Goal: Information Seeking & Learning: Learn about a topic

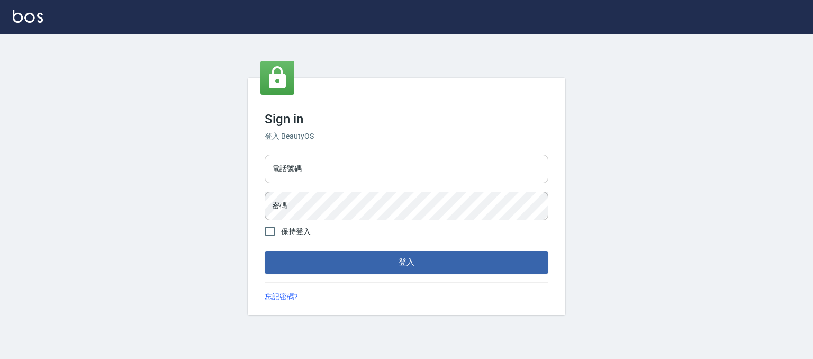
click at [386, 173] on input "電話號碼" at bounding box center [407, 169] width 284 height 29
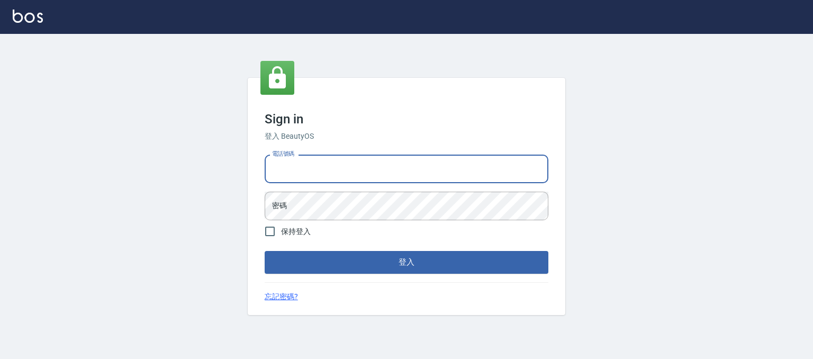
type input "0930798111"
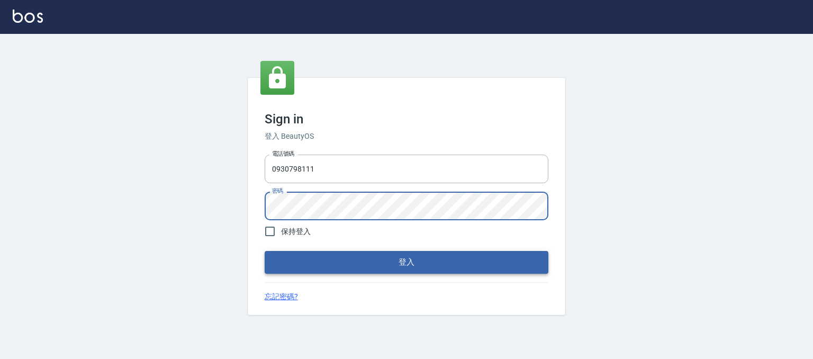
click at [348, 259] on button "登入" at bounding box center [407, 262] width 284 height 22
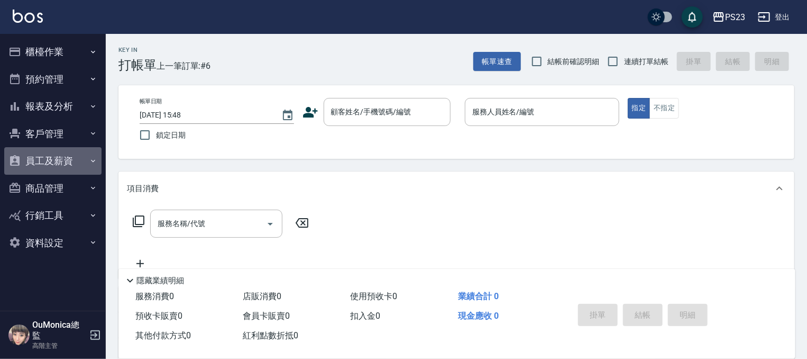
click at [70, 159] on button "員工及薪資" at bounding box center [52, 161] width 97 height 28
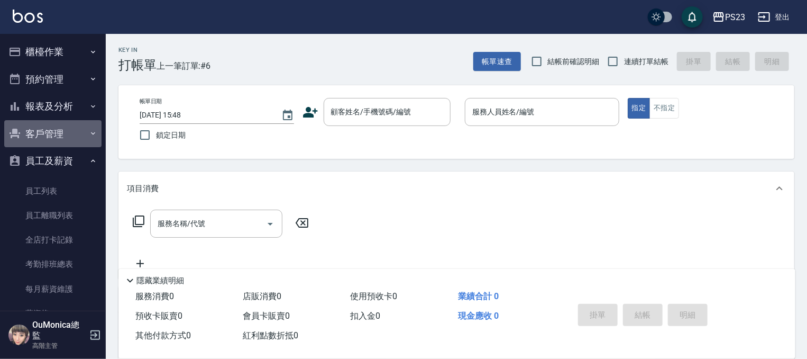
drag, startPoint x: 70, startPoint y: 133, endPoint x: 62, endPoint y: 144, distance: 13.2
click at [62, 143] on button "客戶管理" at bounding box center [52, 134] width 97 height 28
click at [91, 133] on icon "button" at bounding box center [93, 133] width 4 height 3
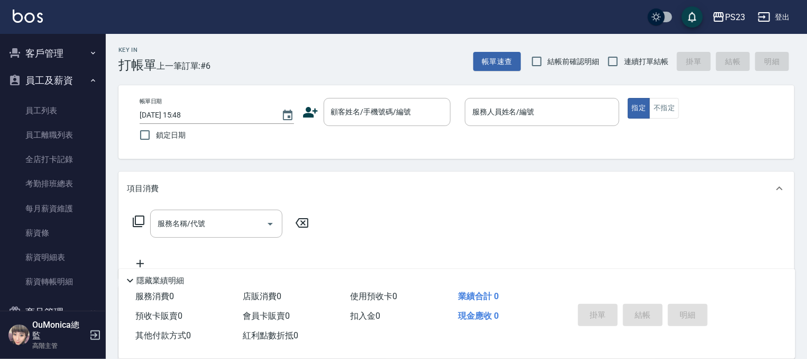
scroll to position [116, 0]
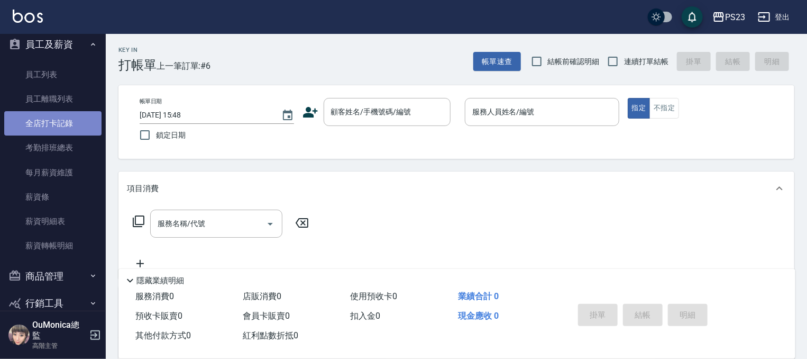
click at [63, 130] on link "全店打卡記錄" at bounding box center [52, 123] width 97 height 24
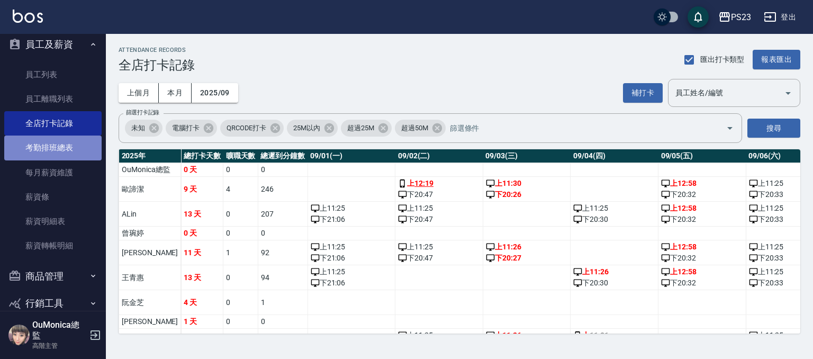
click at [57, 149] on link "考勤排班總表" at bounding box center [52, 147] width 97 height 24
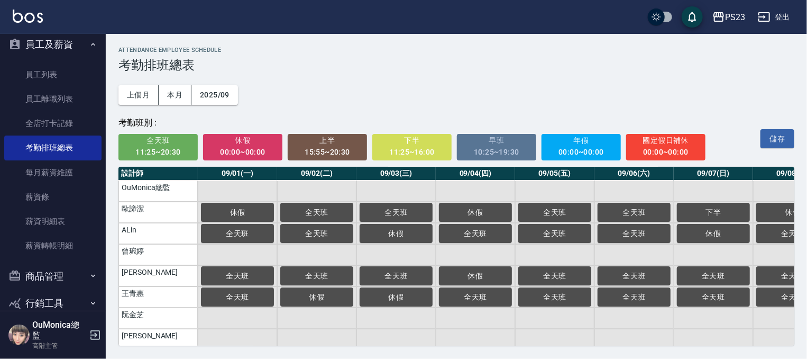
click at [516, 149] on div "10:25~19:30" at bounding box center [497, 152] width 65 height 13
click at [477, 156] on div "10:25~19:30" at bounding box center [497, 152] width 65 height 13
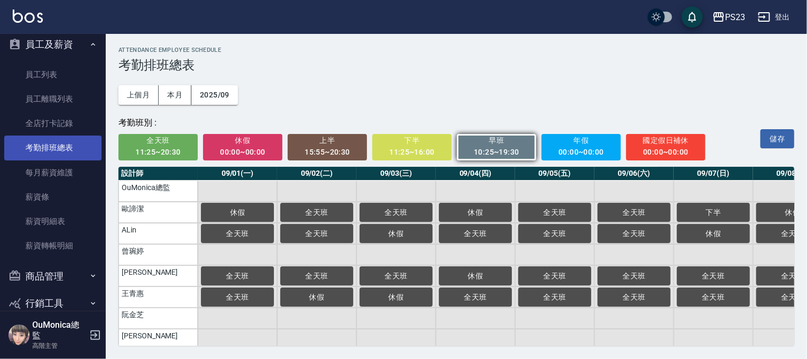
click at [56, 146] on link "考勤排班總表" at bounding box center [52, 147] width 97 height 24
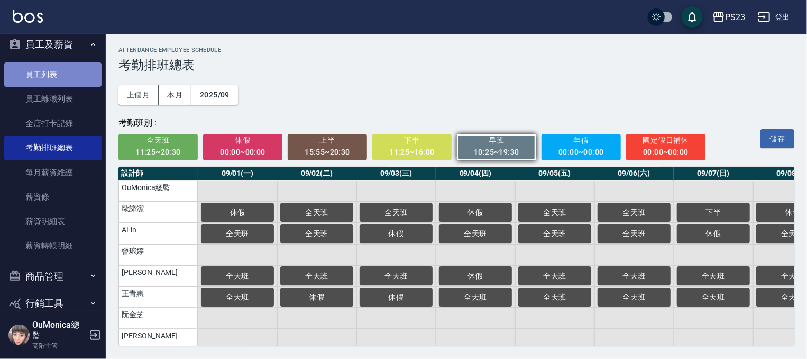
click at [63, 81] on link "員工列表" at bounding box center [52, 74] width 97 height 24
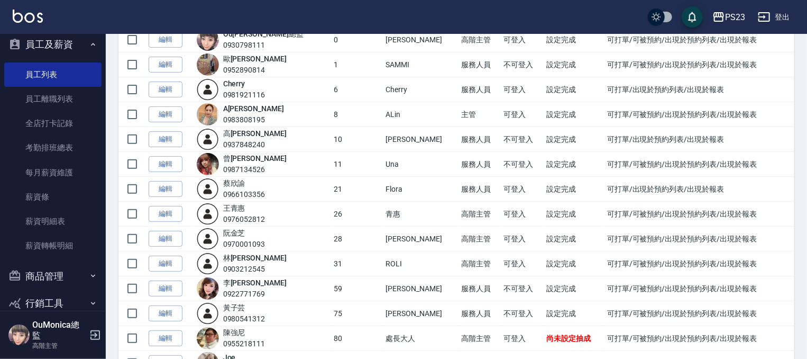
scroll to position [122, 0]
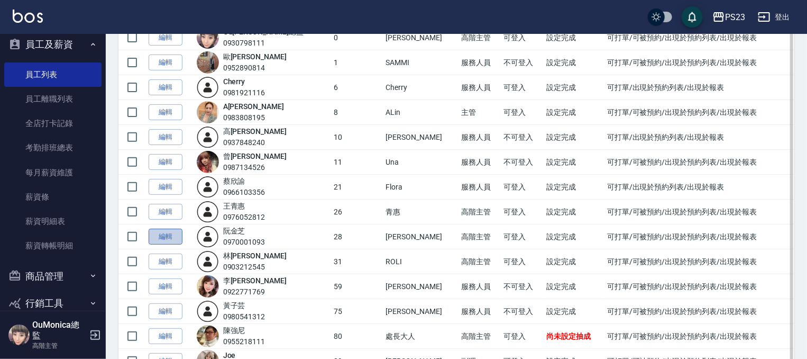
click at [178, 232] on link "編輯" at bounding box center [166, 237] width 34 height 16
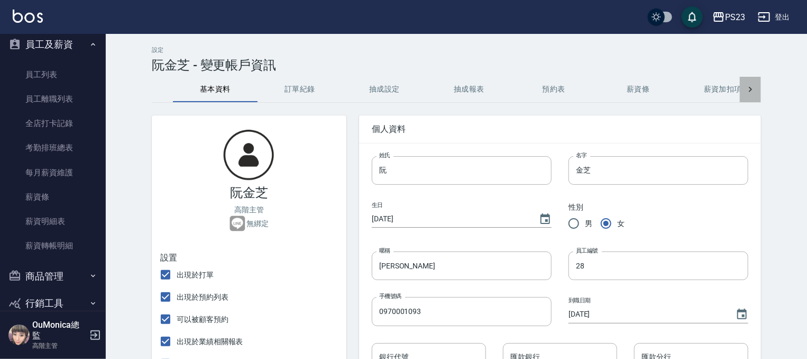
click at [754, 88] on icon at bounding box center [751, 89] width 11 height 11
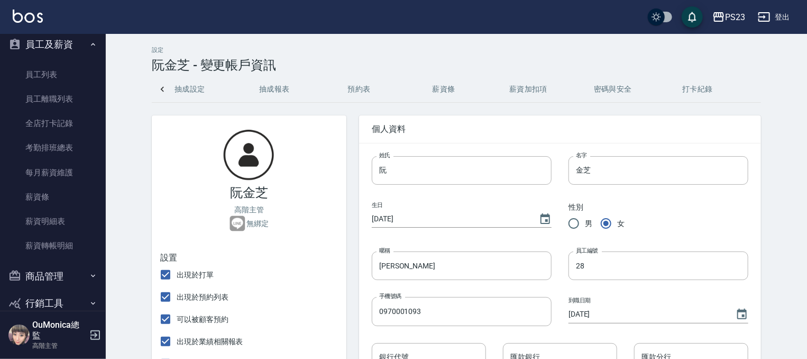
click at [754, 88] on div "基本資料 訂單紀錄 抽成設定 抽成報表 預約表 薪資條 薪資加扣項 密碼與安全 打卡紀錄" at bounding box center [457, 89] width 610 height 25
click at [699, 89] on button "打卡紀錄" at bounding box center [698, 89] width 85 height 25
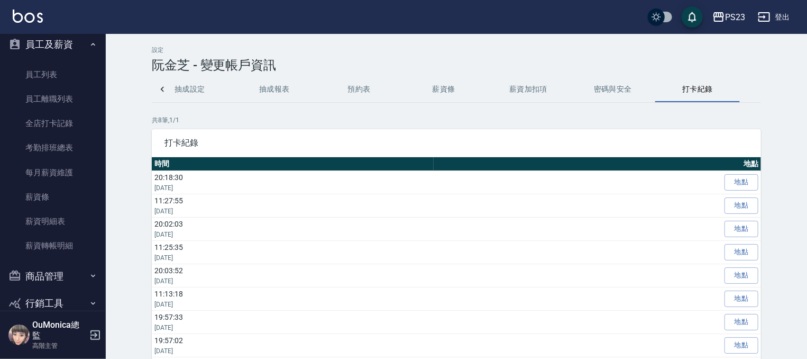
scroll to position [3, 0]
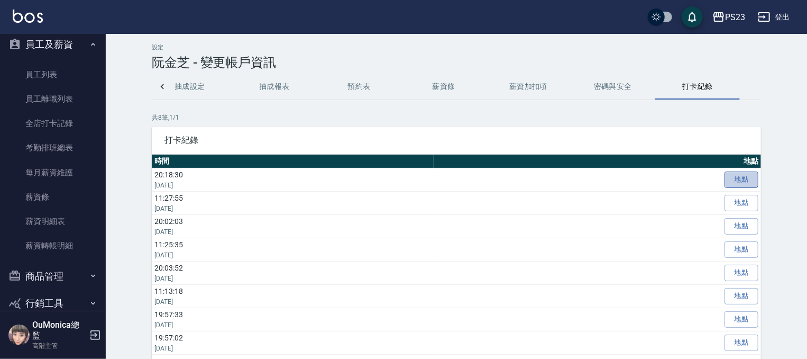
click at [735, 172] on link "地點" at bounding box center [742, 179] width 34 height 16
click at [190, 88] on button "抽成設定" at bounding box center [190, 86] width 85 height 25
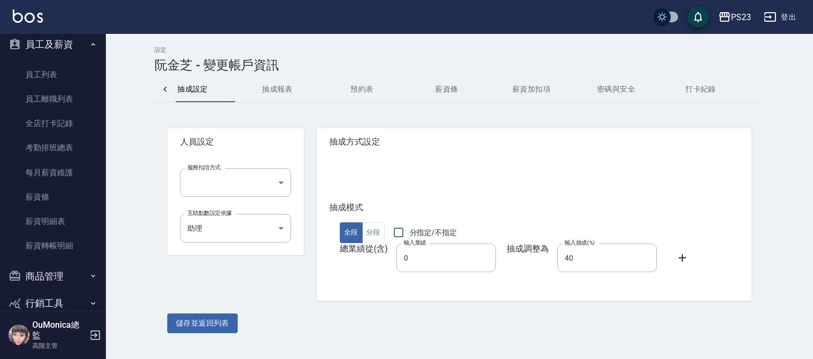
scroll to position [0, 169]
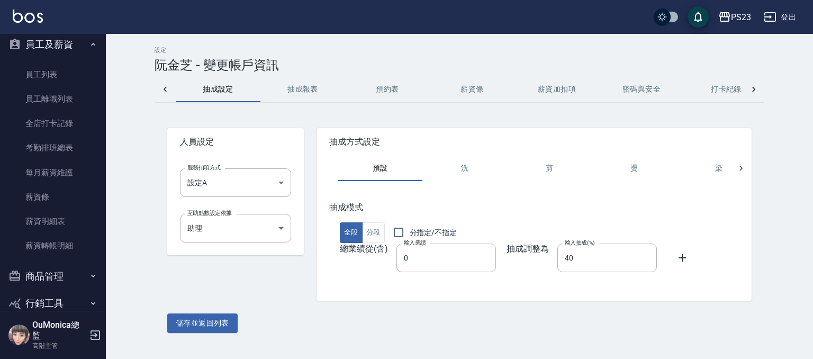
click at [288, 89] on button "抽成報表" at bounding box center [302, 89] width 85 height 25
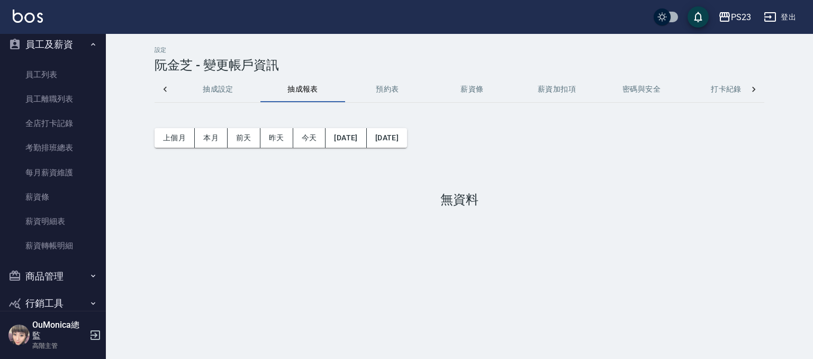
click at [382, 87] on button "預約表" at bounding box center [387, 89] width 85 height 25
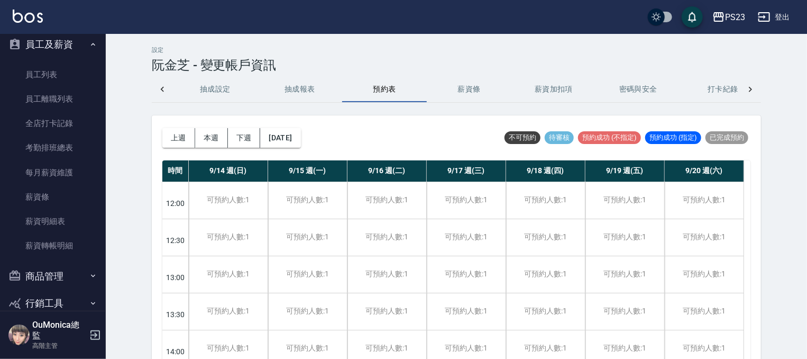
click at [461, 87] on button "薪資條" at bounding box center [469, 89] width 85 height 25
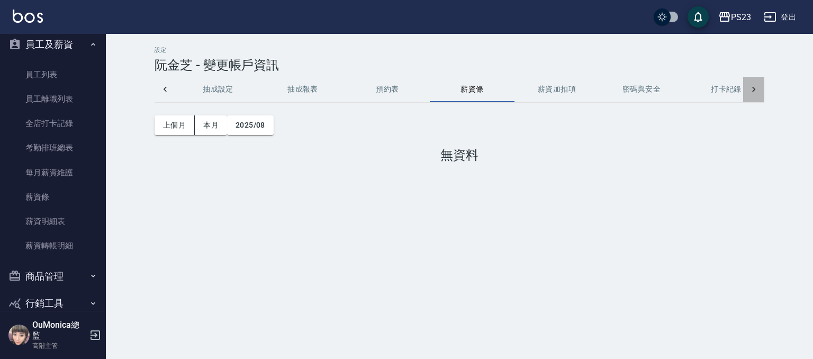
click at [754, 86] on icon at bounding box center [753, 89] width 11 height 11
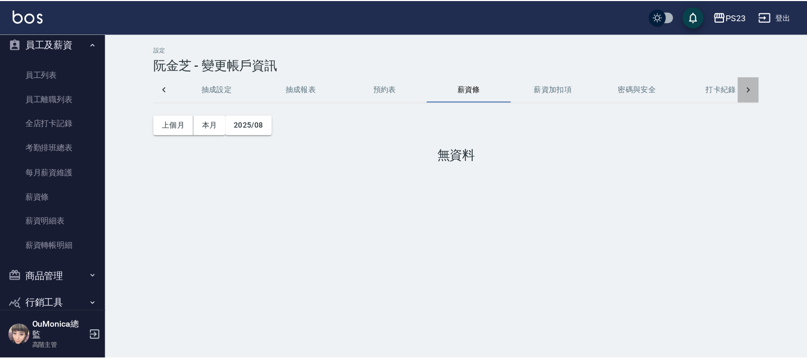
scroll to position [0, 195]
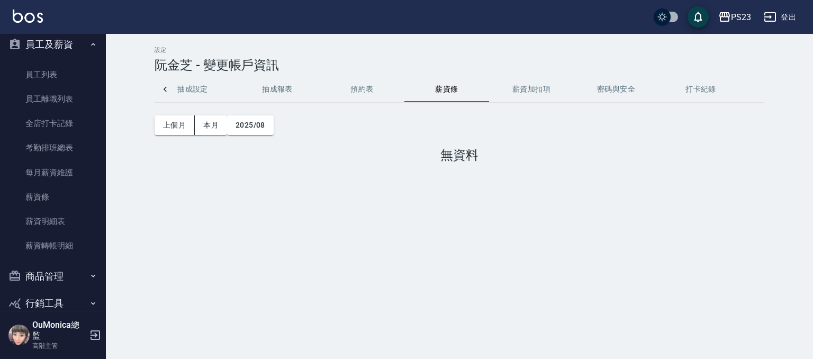
click at [754, 86] on div "基本資料 訂單紀錄 抽成設定 抽成報表 預約表 薪資條 薪資加扣項 密碼與安全 打卡紀錄" at bounding box center [460, 89] width 610 height 25
click at [697, 95] on button "打卡紀錄" at bounding box center [700, 89] width 85 height 25
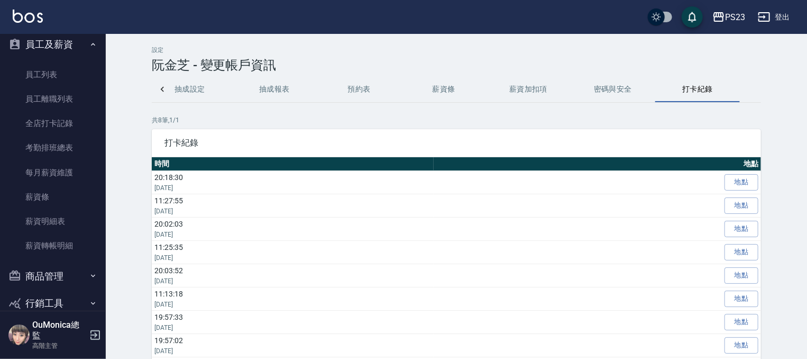
scroll to position [38, 0]
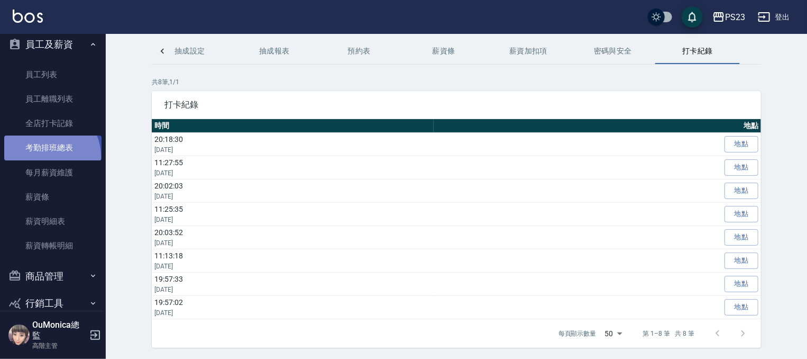
click at [47, 156] on link "考勤排班總表" at bounding box center [52, 147] width 97 height 24
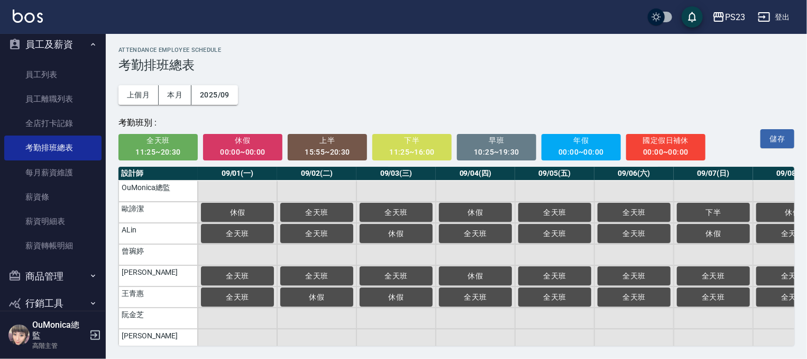
click at [106, 199] on div "ATTENDANCE EMPLOYEE SCHEDULE 考勤排班總表 上個月 本月 2025/09 考勤班別 : 全天班 11:25~20:30 休假 00…" at bounding box center [457, 196] width 702 height 324
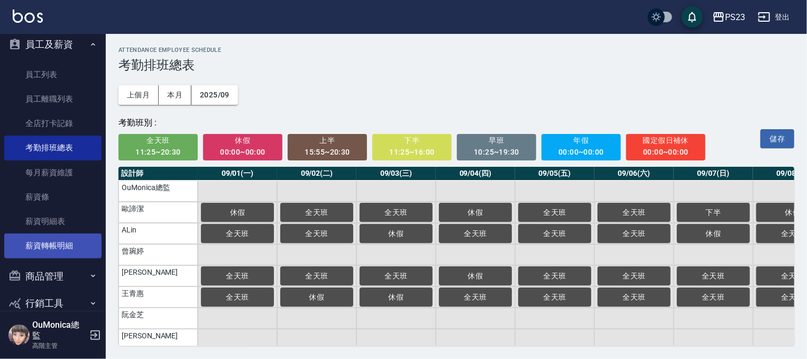
click at [95, 234] on nav "櫃檯作業 打帳單 帳單列表 掛單列表 座位開單 營業儀表板 現金收支登錄 高階收支登錄 材料自購登錄 每日結帳 排班表 現場電腦打卡 掃碼打卡 預約管理 預約…" at bounding box center [53, 172] width 106 height 277
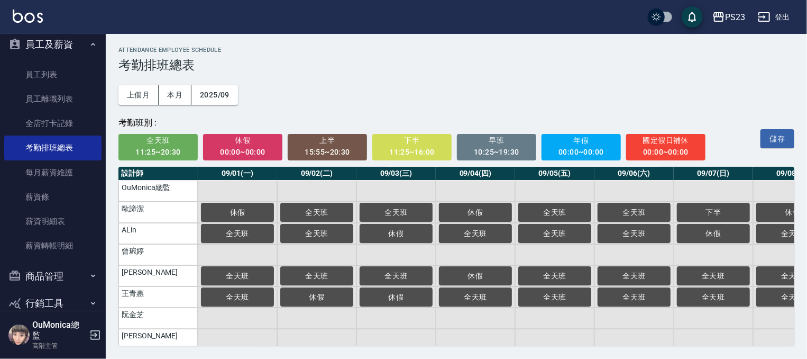
drag, startPoint x: 99, startPoint y: 231, endPoint x: 93, endPoint y: 278, distance: 48.0
click at [93, 278] on nav "櫃檯作業 打帳單 帳單列表 掛單列表 座位開單 營業儀表板 現金收支登錄 高階收支登錄 材料自購登錄 每日結帳 排班表 現場電腦打卡 掃碼打卡 預約管理 預約…" at bounding box center [53, 172] width 106 height 277
click at [99, 268] on nav "櫃檯作業 打帳單 帳單列表 掛單列表 座位開單 營業儀表板 現金收支登錄 高階收支登錄 材料自購登錄 每日結帳 排班表 現場電腦打卡 掃碼打卡 預約管理 預約…" at bounding box center [53, 172] width 106 height 277
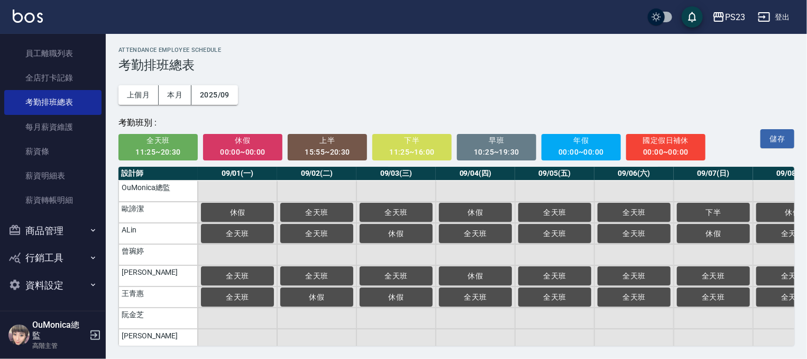
click at [100, 320] on div "OuMonica總監 高階主管" at bounding box center [53, 335] width 106 height 48
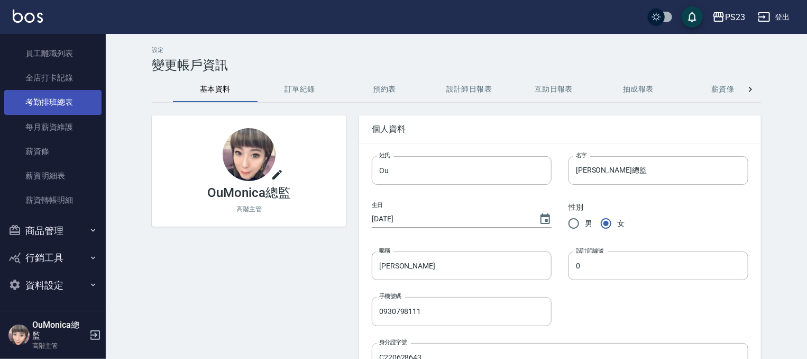
click at [59, 100] on link "考勤排班總表" at bounding box center [52, 102] width 97 height 24
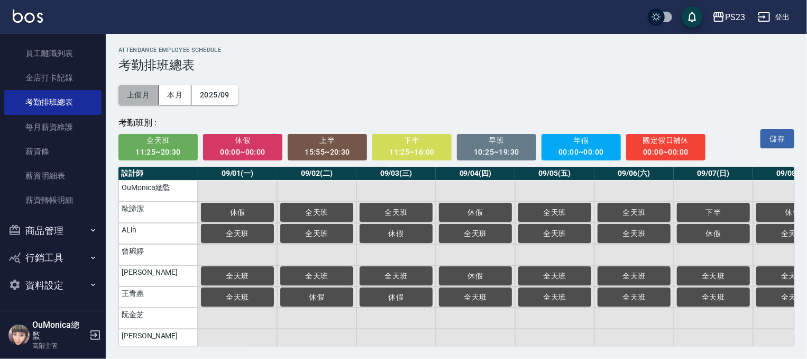
click at [137, 93] on button "上個月" at bounding box center [139, 95] width 40 height 20
click at [793, 122] on div "考勤班別 : 全天班 11:25~20:30 休假 00:00~00:00 上半 15:55~20:30 下半 11:25~16:00 早班 10:25~19…" at bounding box center [454, 136] width 680 height 47
click at [784, 143] on div "儲存" at bounding box center [766, 137] width 57 height 24
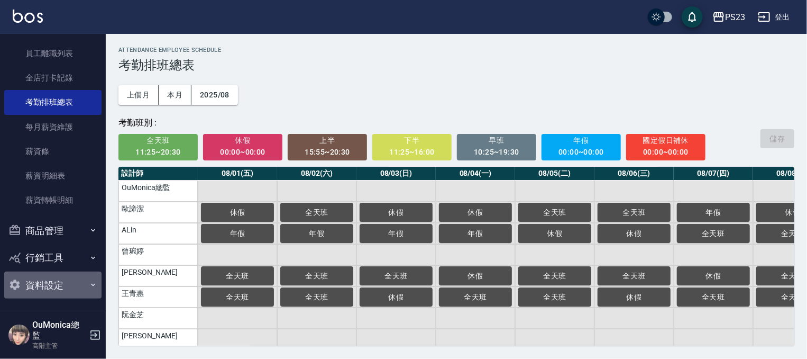
click at [62, 280] on button "資料設定" at bounding box center [52, 285] width 97 height 28
click at [100, 161] on nav "櫃檯作業 打帳單 帳單列表 掛單列表 座位開單 營業儀表板 現金收支登錄 高階收支登錄 材料自購登錄 每日結帳 排班表 現場電腦打卡 掃碼打卡 預約管理 預約…" at bounding box center [53, 172] width 106 height 277
drag, startPoint x: 100, startPoint y: 161, endPoint x: 101, endPoint y: 170, distance: 9.0
click at [101, 163] on nav "櫃檯作業 打帳單 帳單列表 掛單列表 座位開單 營業儀表板 現金收支登錄 高階收支登錄 材料自購登錄 每日結帳 排班表 現場電腦打卡 掃碼打卡 預約管理 預約…" at bounding box center [53, 172] width 106 height 277
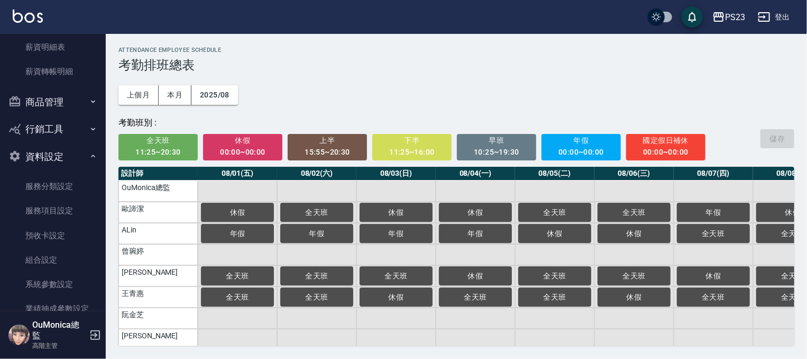
scroll to position [299, 0]
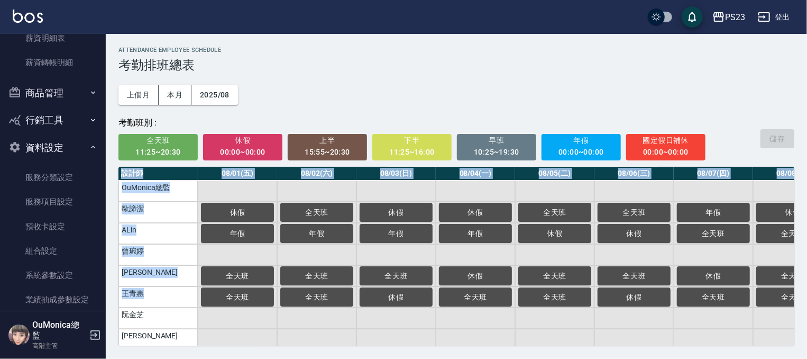
drag, startPoint x: 107, startPoint y: 275, endPoint x: 119, endPoint y: 312, distance: 38.7
click at [119, 312] on div "ATTENDANCE EMPLOYEE SCHEDULE 考勤排班總表 上個月 本月 2025/08 考勤班別 : 全天班 11:25~20:30 休假 00…" at bounding box center [457, 196] width 702 height 324
click at [119, 312] on td "阮金芝" at bounding box center [158, 317] width 79 height 21
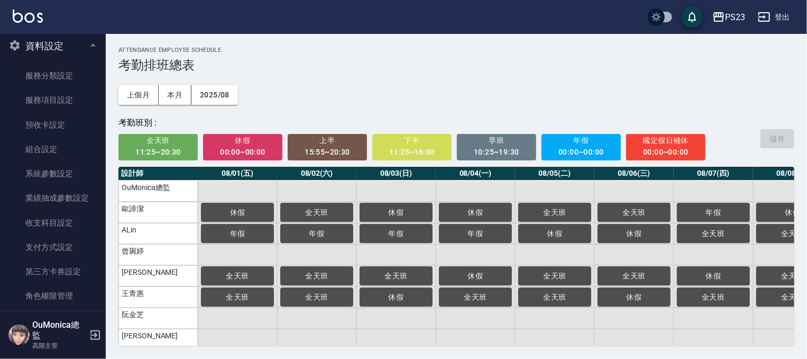
scroll to position [415, 0]
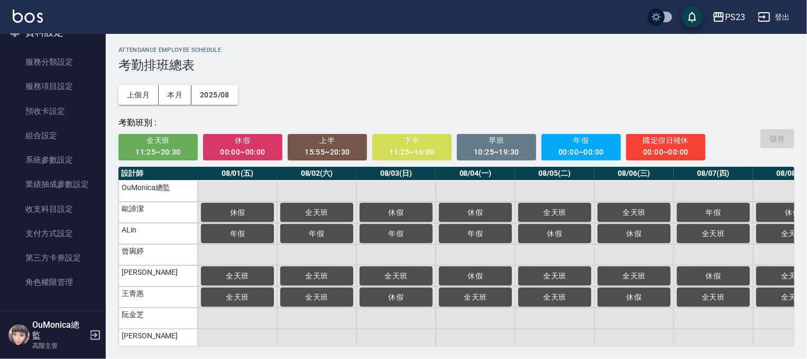
click at [100, 224] on nav "櫃檯作業 打帳單 帳單列表 掛單列表 座位開單 營業儀表板 現金收支登錄 高階收支登錄 材料自購登錄 每日結帳 排班表 現場電腦打卡 掃碼打卡 預約管理 預約…" at bounding box center [53, 172] width 106 height 277
drag, startPoint x: 108, startPoint y: 237, endPoint x: 107, endPoint y: 284, distance: 46.6
click at [108, 283] on div "ATTENDANCE EMPLOYEE SCHEDULE 考勤排班總表 上個月 本月 2025/08 考勤班別 : 全天班 11:25~20:30 休假 00…" at bounding box center [457, 196] width 702 height 324
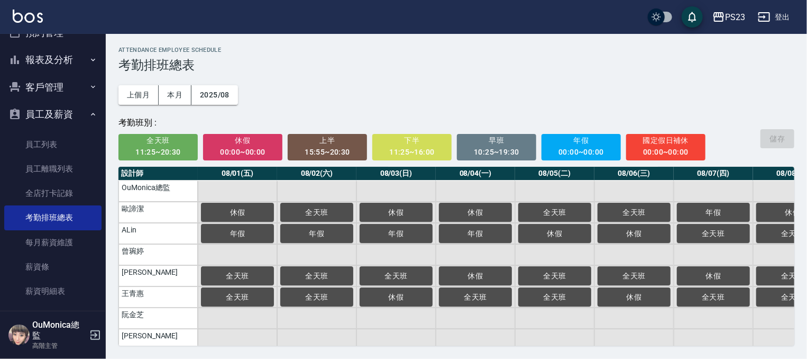
scroll to position [0, 0]
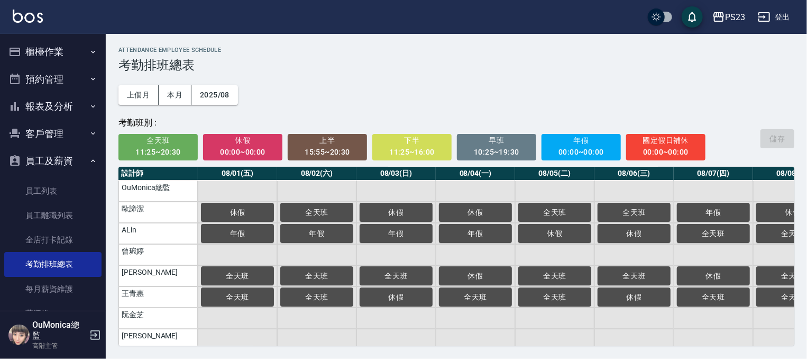
click at [114, 63] on div "ATTENDANCE EMPLOYEE SCHEDULE 考勤排班總表 上個月 本月 2025/08 考勤班別 : 全天班 11:25~20:30 休假 00…" at bounding box center [457, 196] width 702 height 324
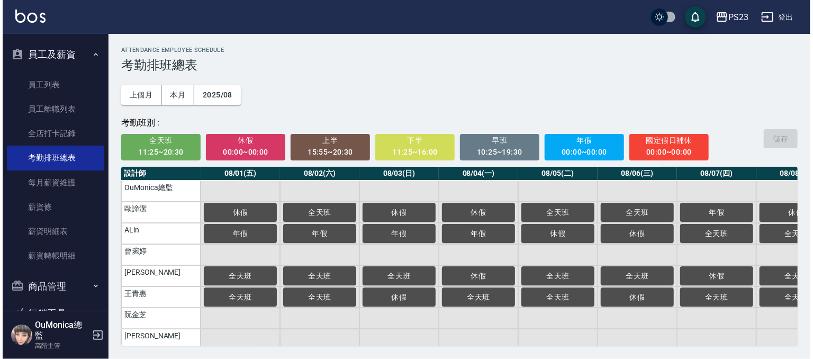
scroll to position [135, 0]
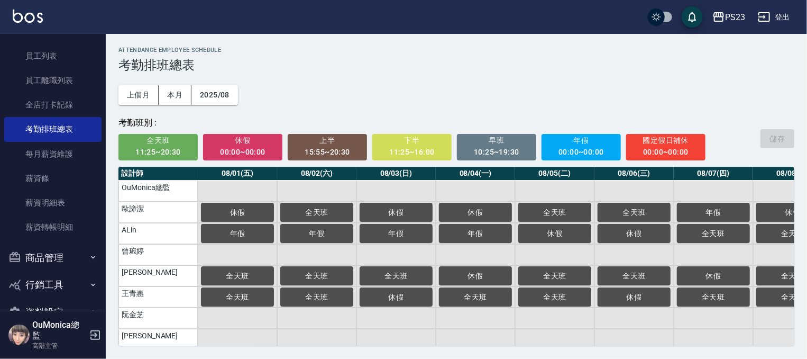
click at [98, 161] on nav "櫃檯作業 打帳單 帳單列表 掛單列表 座位開單 營業儀表板 現金收支登錄 高階收支登錄 材料自購登錄 每日結帳 排班表 現場電腦打卡 掃碼打卡 預約管理 預約…" at bounding box center [53, 172] width 106 height 277
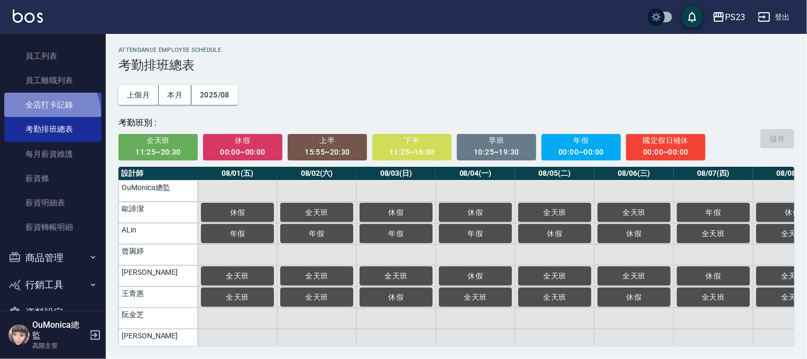
click at [38, 115] on link "全店打卡記錄" at bounding box center [52, 105] width 97 height 24
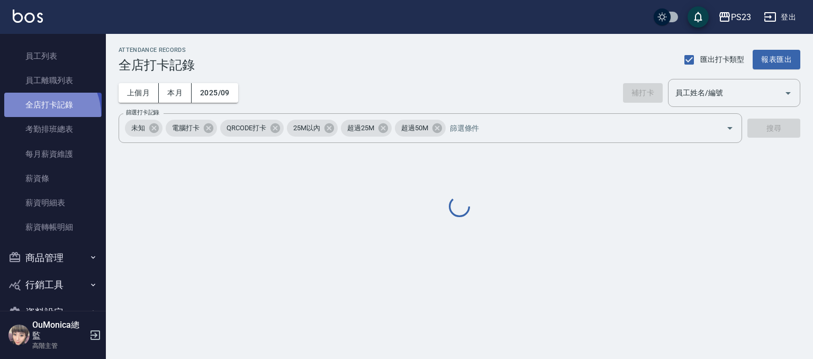
click at [38, 115] on link "全店打卡記錄" at bounding box center [52, 105] width 97 height 24
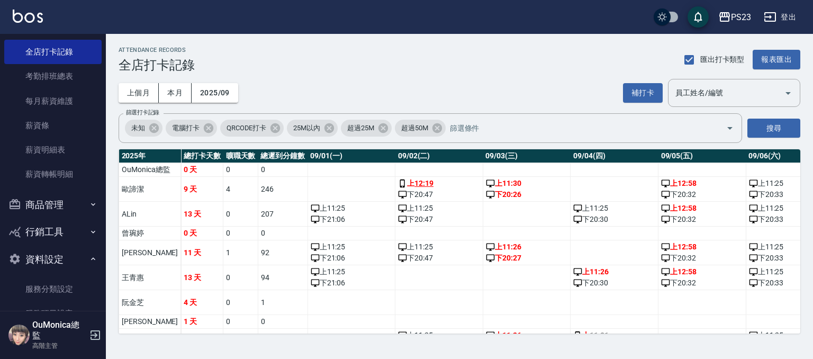
scroll to position [135, 0]
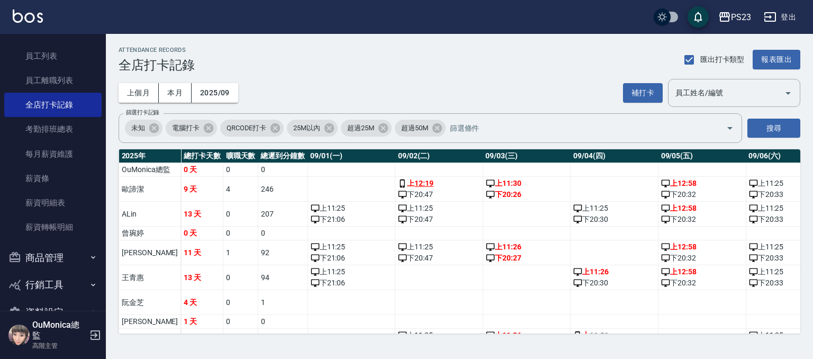
drag, startPoint x: 100, startPoint y: 149, endPoint x: 104, endPoint y: 207, distance: 58.3
click at [104, 207] on nav "櫃檯作業 打帳單 帳單列表 掛單列表 座位開單 營業儀表板 現金收支登錄 高階收支登錄 材料自購登錄 每日結帳 排班表 現場電腦打卡 掃碼打卡 預約管理 預約…" at bounding box center [53, 172] width 106 height 277
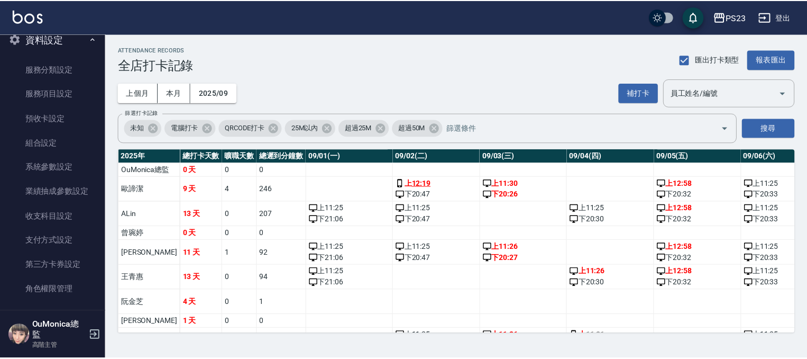
scroll to position [415, 0]
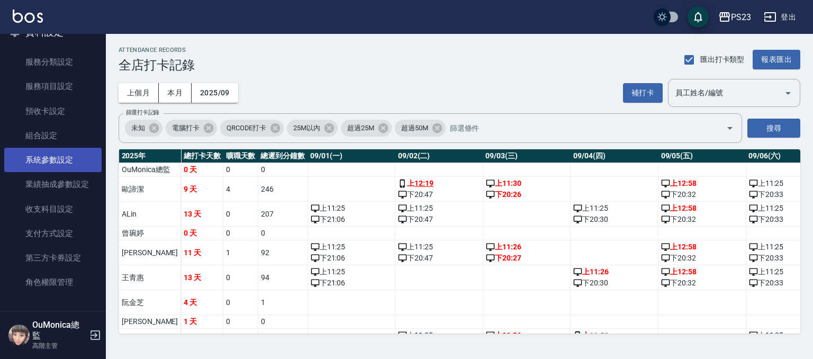
click at [60, 161] on link "系統參數設定" at bounding box center [52, 160] width 97 height 24
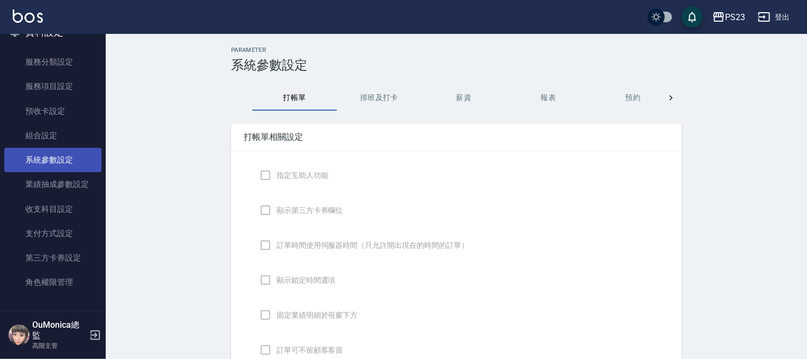
checkbox input "true"
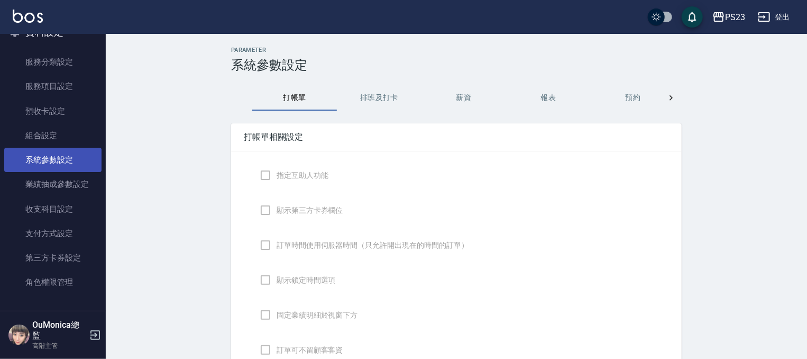
checkbox input "false"
type input "NICKNAME"
type input "LASTORDER"
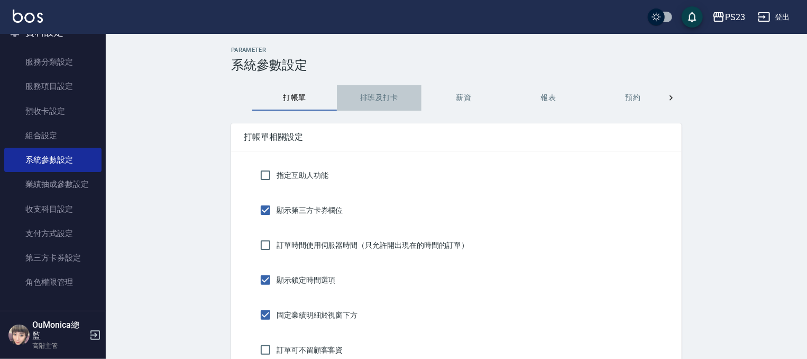
click at [375, 103] on button "排班及打卡" at bounding box center [379, 97] width 85 height 25
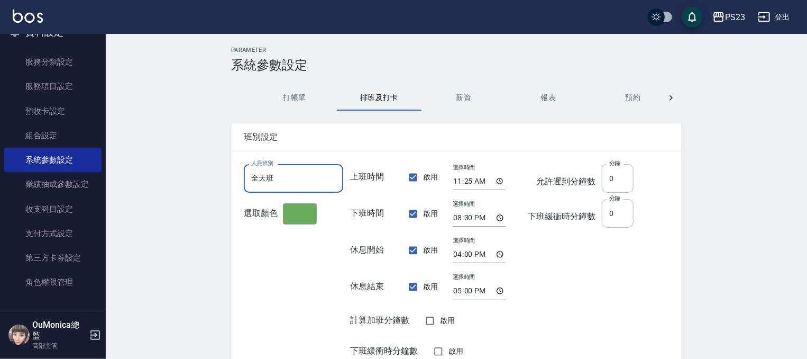
click at [293, 171] on input "全天班" at bounding box center [293, 178] width 99 height 29
click at [671, 98] on icon at bounding box center [671, 97] width 3 height 5
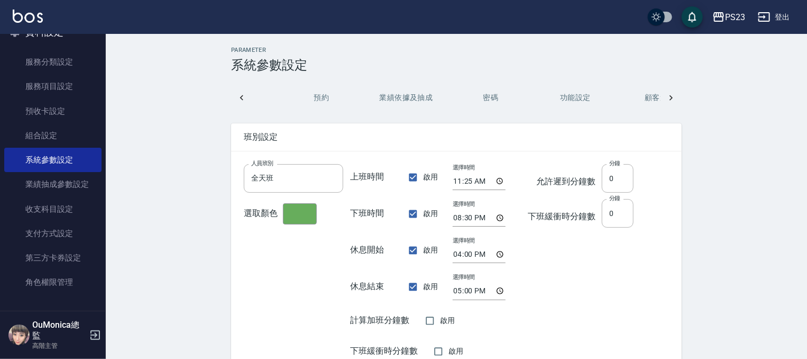
scroll to position [0, 339]
click at [673, 98] on icon at bounding box center [671, 98] width 11 height 11
click at [673, 98] on div "打帳單 排班及打卡 薪資 報表 預約 業績依據及抽成 密碼 功能設定 顧客追蹤 顧客端 設計師端" at bounding box center [456, 97] width 451 height 25
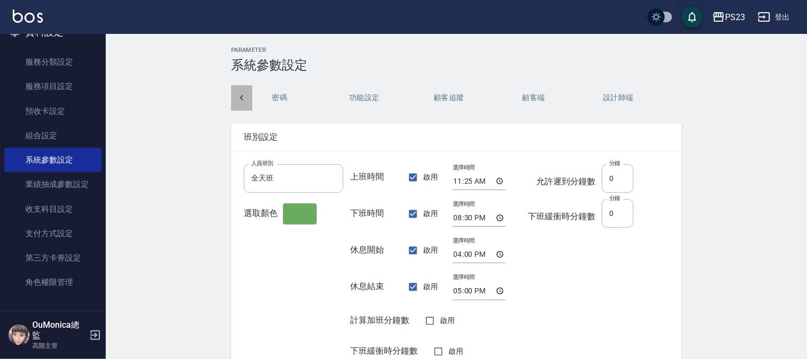
click at [241, 97] on icon at bounding box center [241, 97] width 3 height 5
click at [240, 97] on icon at bounding box center [242, 98] width 11 height 11
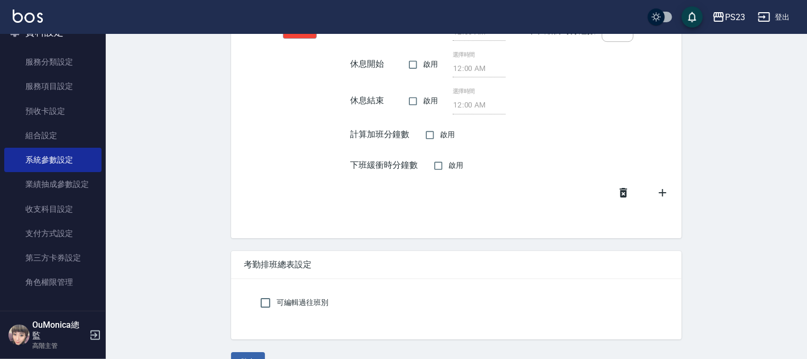
scroll to position [1691, 0]
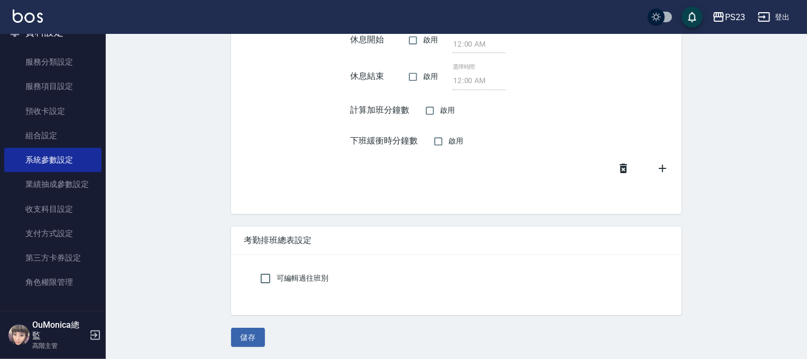
click at [302, 280] on span "可編輯過往班別" at bounding box center [303, 277] width 52 height 11
click at [277, 280] on input "可編輯過往班別" at bounding box center [266, 278] width 22 height 22
click at [302, 280] on span "可編輯過往班別" at bounding box center [303, 277] width 52 height 11
click at [277, 280] on input "可編輯過往班別" at bounding box center [266, 278] width 22 height 22
checkbox input "false"
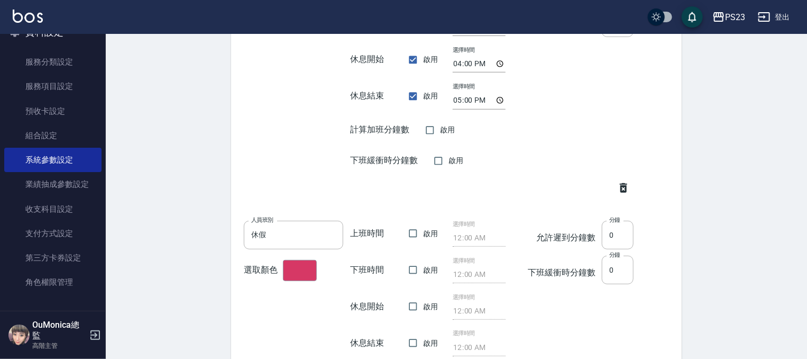
scroll to position [0, 0]
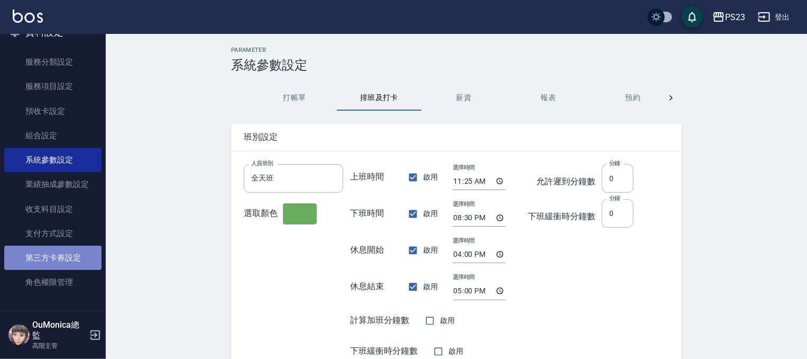
click at [72, 264] on link "第三方卡券設定" at bounding box center [52, 258] width 97 height 24
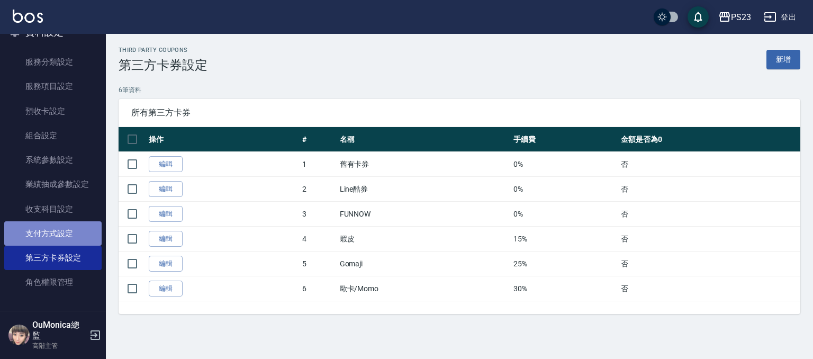
click at [71, 225] on link "支付方式設定" at bounding box center [52, 233] width 97 height 24
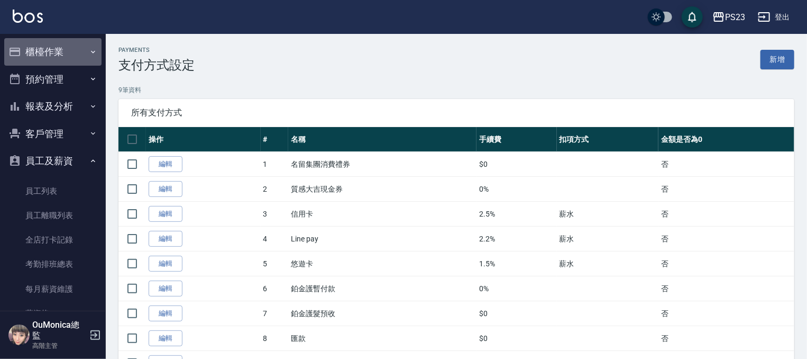
click at [53, 54] on button "櫃檯作業" at bounding box center [52, 52] width 97 height 28
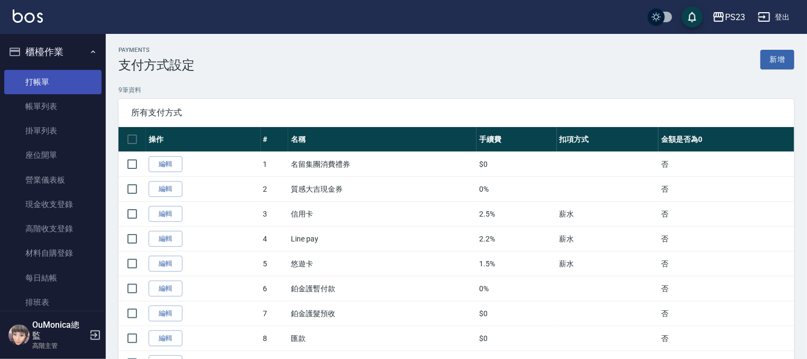
click at [51, 85] on link "打帳單" at bounding box center [52, 82] width 97 height 24
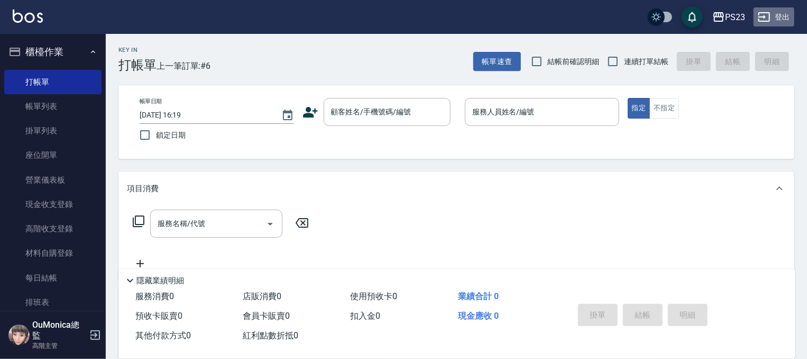
click at [763, 13] on icon "button" at bounding box center [764, 17] width 13 height 13
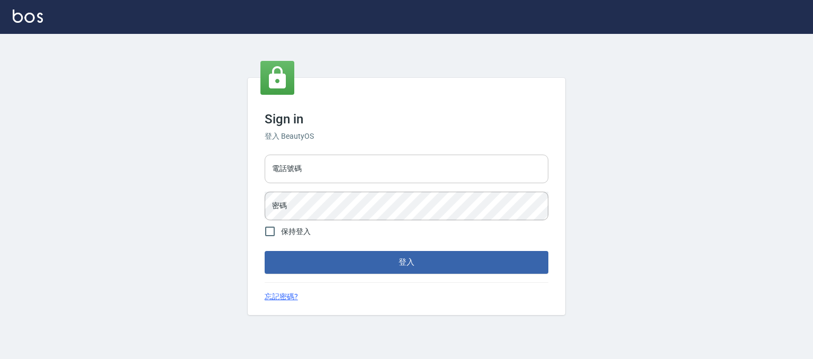
drag, startPoint x: 0, startPoint y: 0, endPoint x: 386, endPoint y: 169, distance: 421.3
click at [386, 169] on input "電話號碼" at bounding box center [407, 169] width 284 height 29
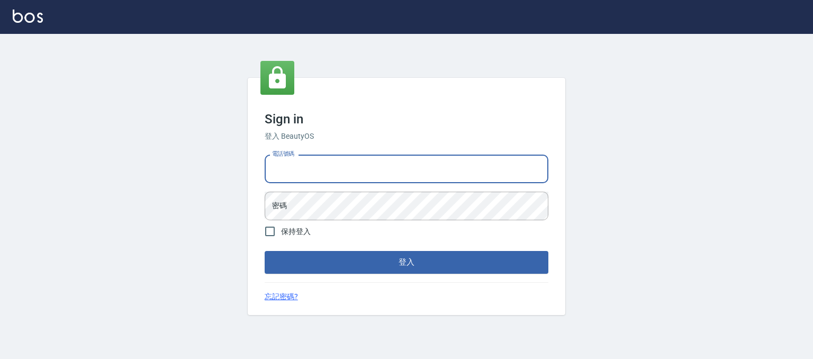
type input "0955218111"
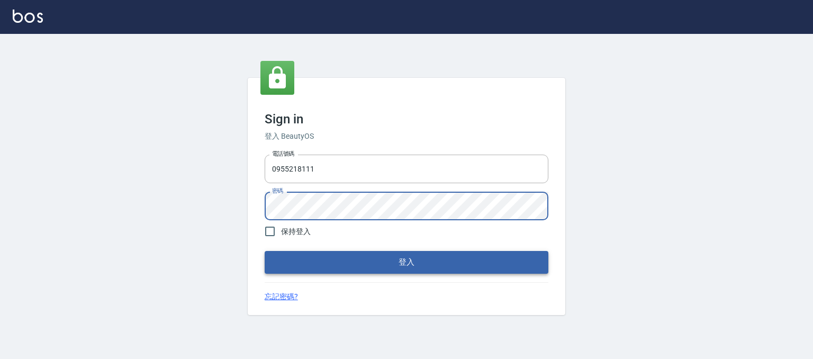
click at [316, 253] on button "登入" at bounding box center [407, 262] width 284 height 22
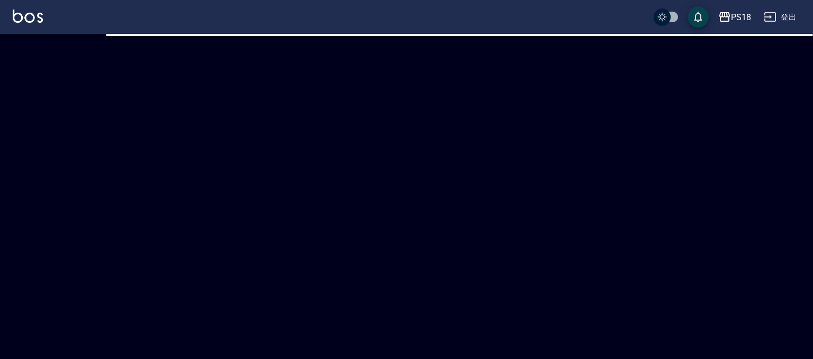
checkbox input "true"
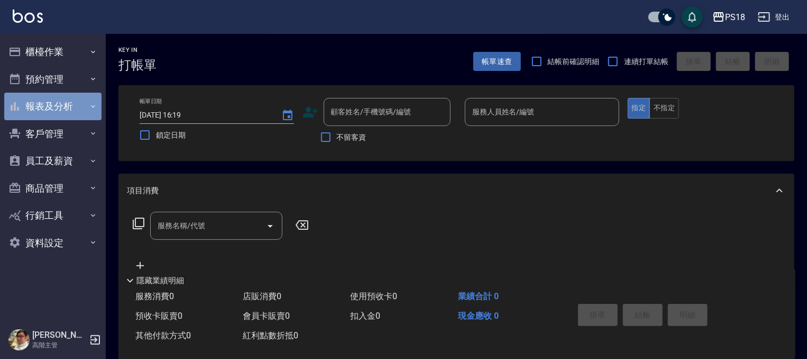
click at [74, 111] on button "報表及分析" at bounding box center [52, 107] width 97 height 28
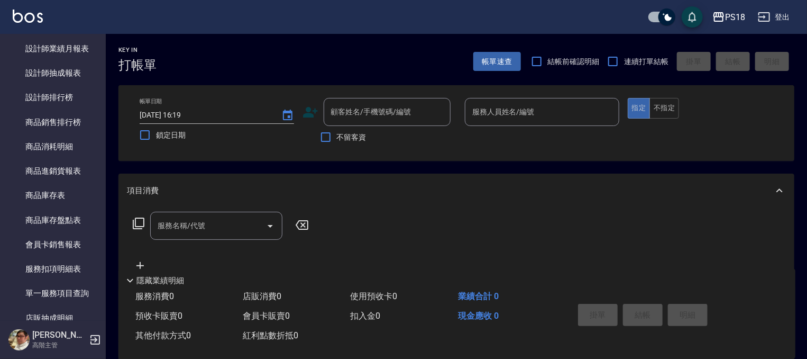
scroll to position [502, 0]
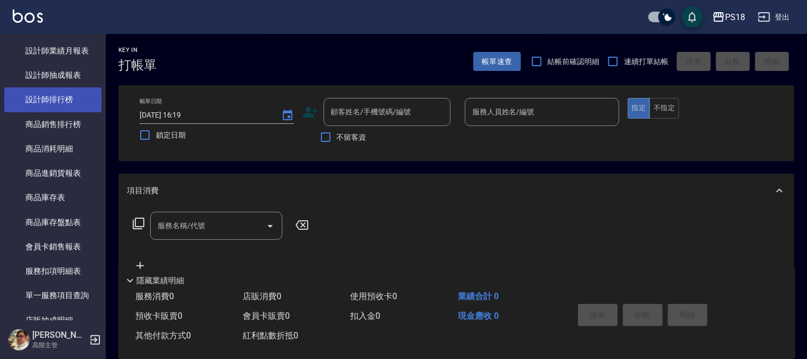
click at [75, 104] on link "設計師排行榜" at bounding box center [52, 99] width 97 height 24
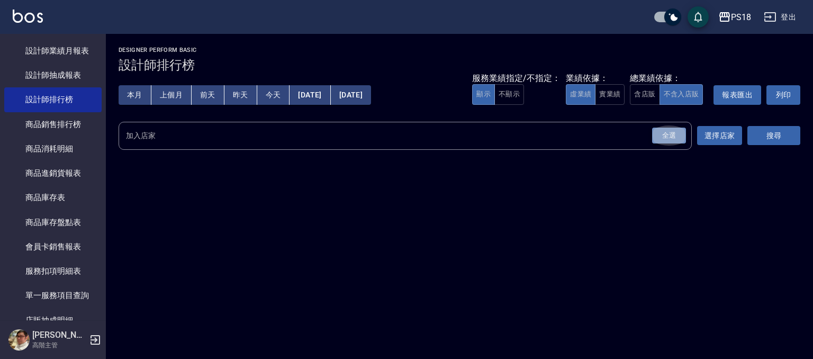
click at [659, 135] on div "全選" at bounding box center [669, 136] width 34 height 16
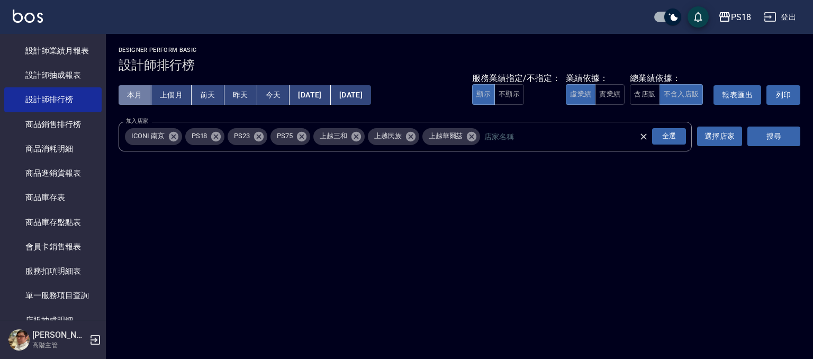
click at [138, 97] on button "本月" at bounding box center [135, 95] width 33 height 20
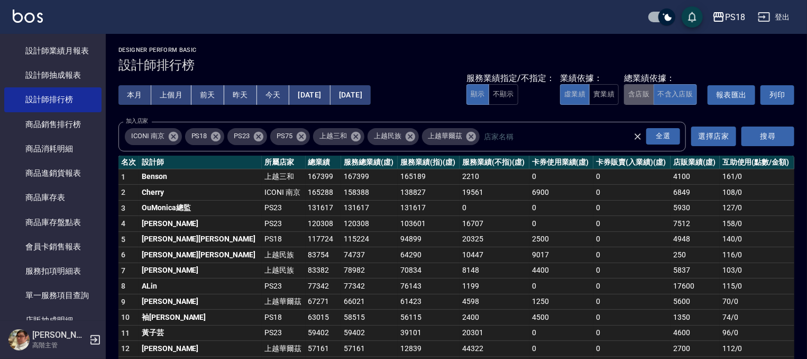
click at [631, 92] on button "含店販" at bounding box center [639, 94] width 30 height 21
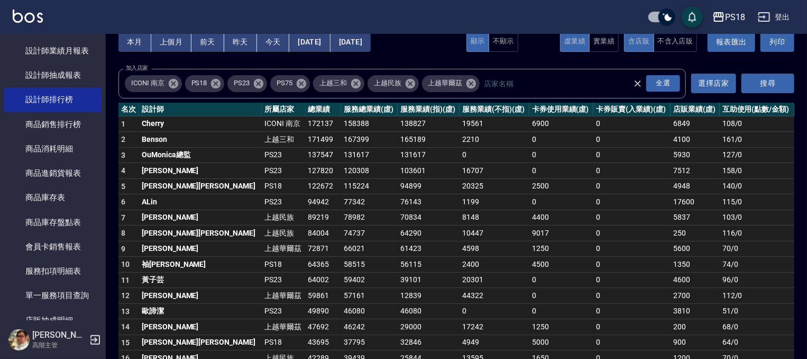
scroll to position [752, 0]
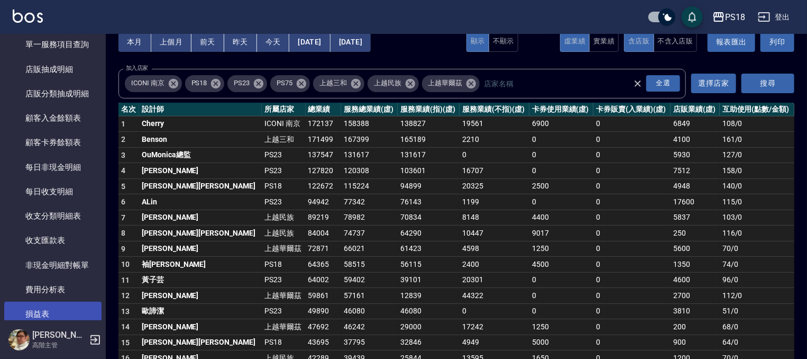
drag, startPoint x: 96, startPoint y: 262, endPoint x: 93, endPoint y: 305, distance: 43.0
click at [93, 305] on nav "櫃檯作業 打帳單 帳單列表 掛單列表 座位開單 營業儀表板 現金收支登錄 高階收支登錄 材料自購登錄 每日結帳 排班表 現場電腦打卡 掃碼打卡 預約管理 預約…" at bounding box center [53, 177] width 106 height 286
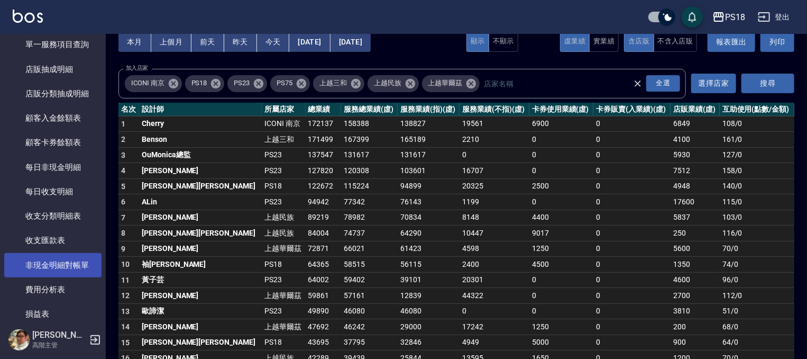
click at [93, 305] on link "損益表" at bounding box center [52, 314] width 97 height 24
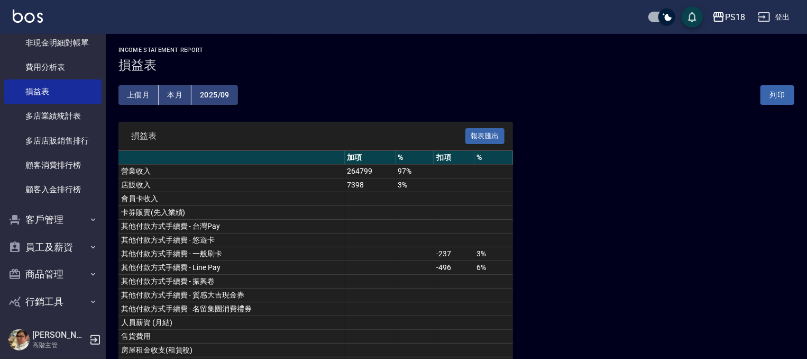
scroll to position [1009, 0]
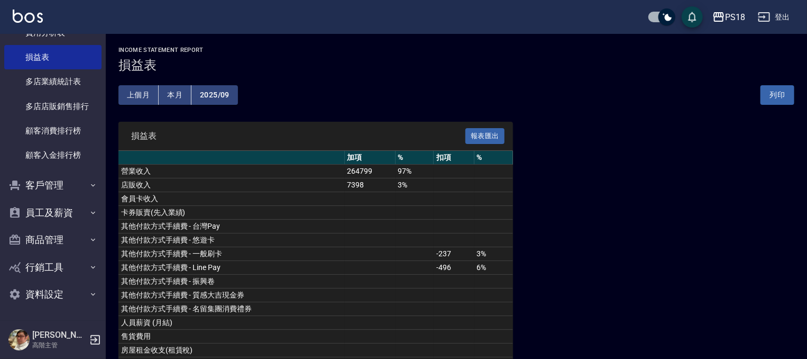
drag, startPoint x: 116, startPoint y: 277, endPoint x: 112, endPoint y: 257, distance: 19.9
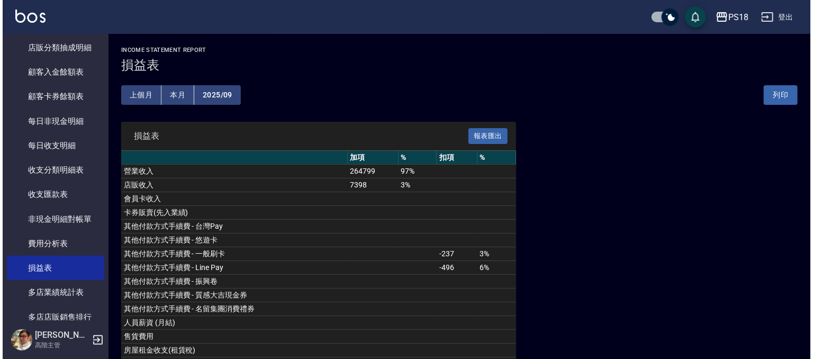
scroll to position [859, 0]
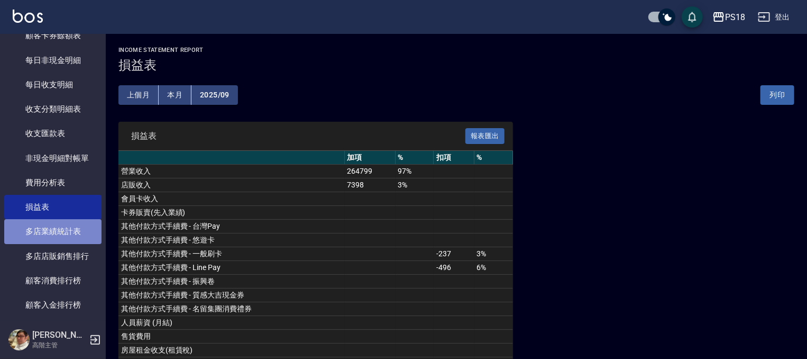
click at [76, 232] on link "多店業績統計表" at bounding box center [52, 231] width 97 height 24
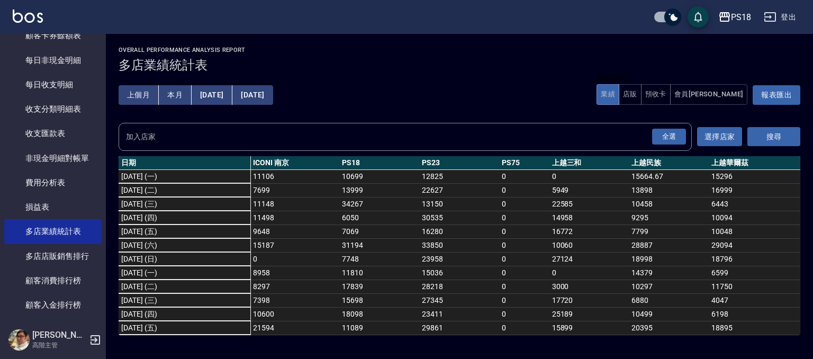
click at [144, 98] on button "上個月" at bounding box center [139, 95] width 40 height 20
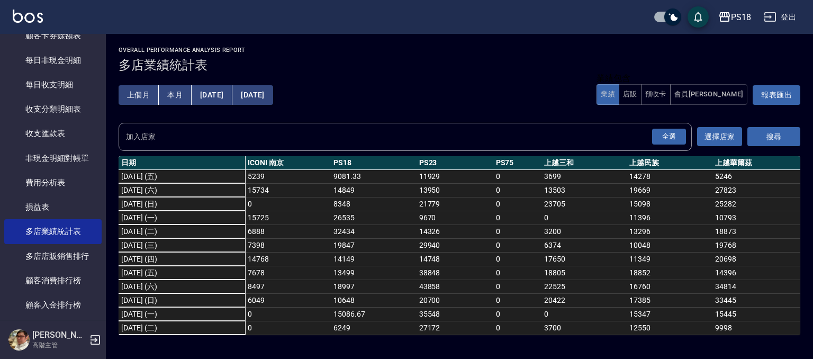
click at [175, 96] on button "本月" at bounding box center [175, 95] width 33 height 20
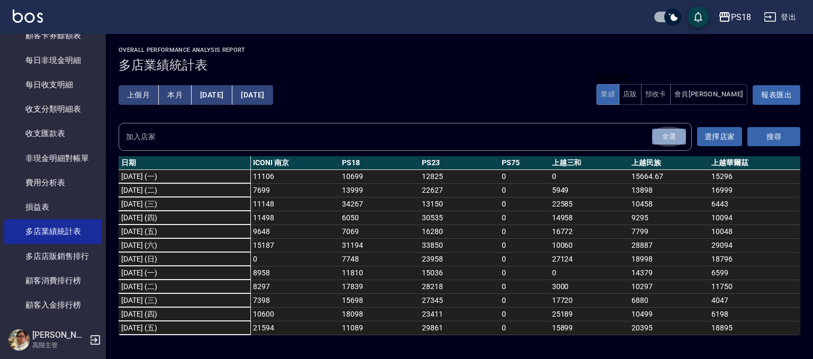
click at [673, 142] on div "全選" at bounding box center [669, 137] width 34 height 16
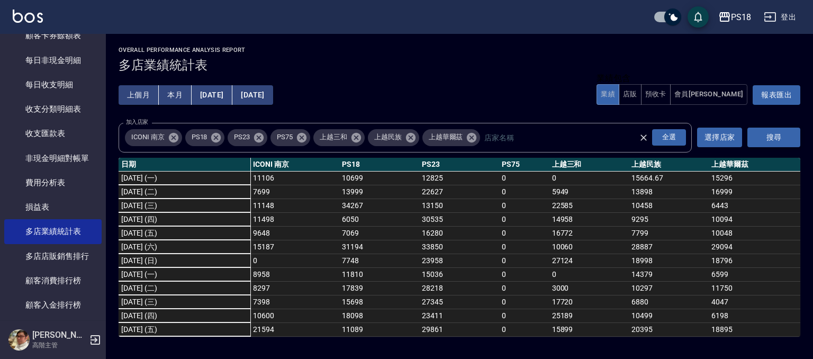
click at [769, 132] on button "搜尋" at bounding box center [773, 138] width 53 height 20
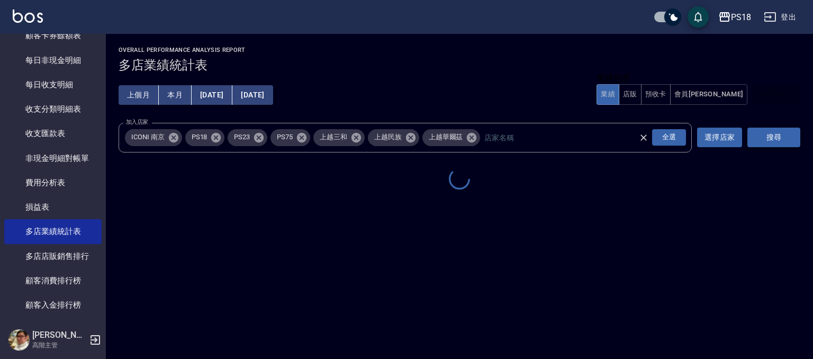
click at [769, 132] on button "搜尋" at bounding box center [773, 138] width 53 height 20
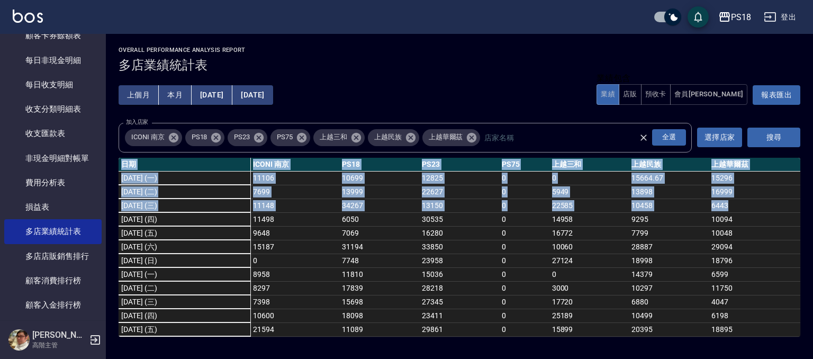
drag, startPoint x: 794, startPoint y: 203, endPoint x: 804, endPoint y: 238, distance: 35.7
click at [804, 238] on div "Overall Performance Analysis Report 多店業績統計表 上個月 本月 [DATE] [DATE] 業績包含 業績 店販 預收卡…" at bounding box center [459, 191] width 707 height 315
click at [773, 233] on td "10048" at bounding box center [754, 233] width 92 height 14
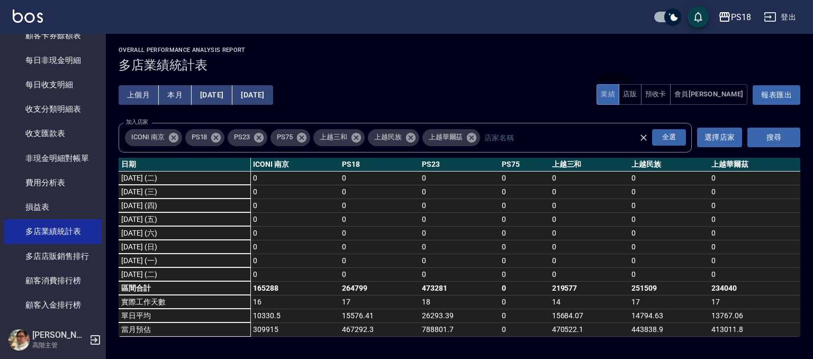
scroll to position [307, 0]
click at [212, 99] on button "[DATE]" at bounding box center [212, 95] width 41 height 20
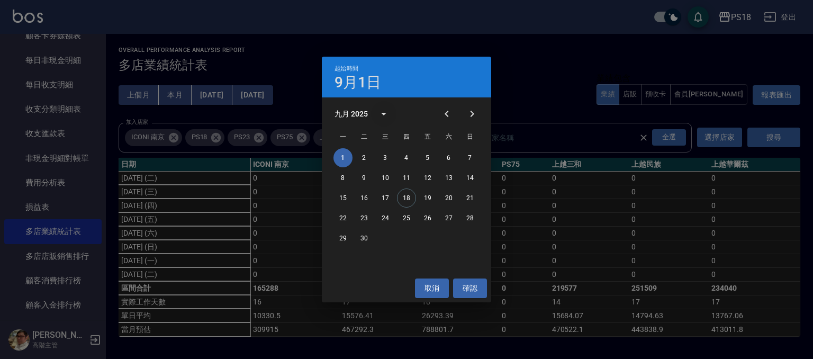
click at [386, 109] on icon "calendar view is open, switch to year view" at bounding box center [383, 113] width 13 height 13
click at [364, 115] on div "九月 2025" at bounding box center [350, 113] width 33 height 11
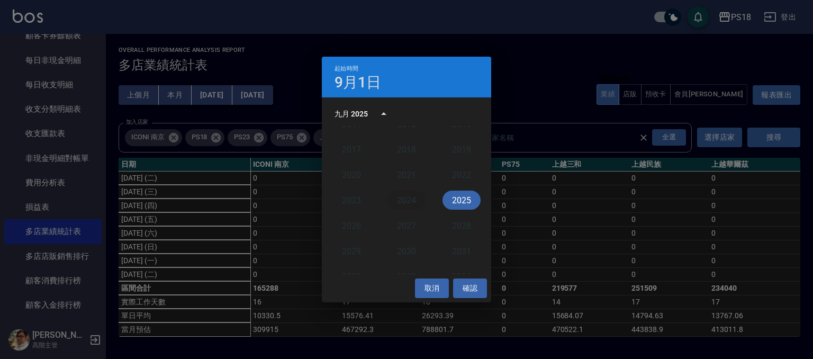
click at [389, 197] on button "2024" at bounding box center [406, 199] width 38 height 19
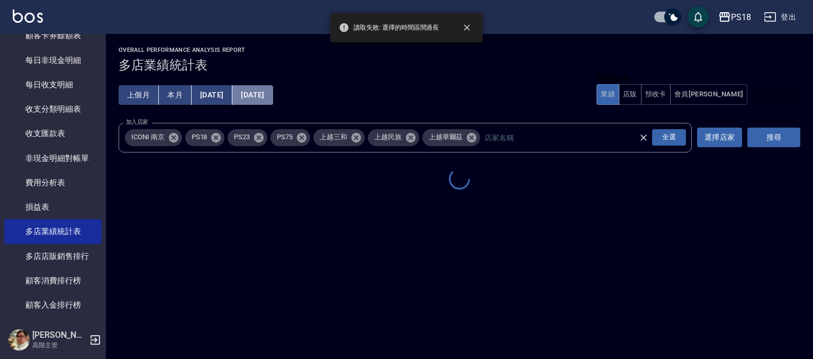
click at [272, 97] on button "[DATE]" at bounding box center [252, 95] width 40 height 20
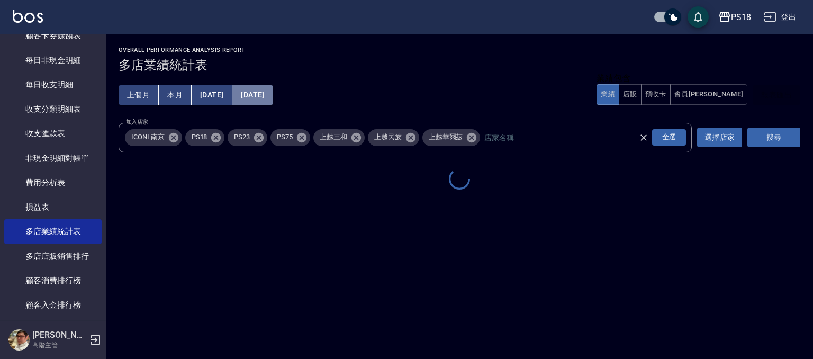
click at [271, 88] on button "[DATE]" at bounding box center [252, 95] width 40 height 20
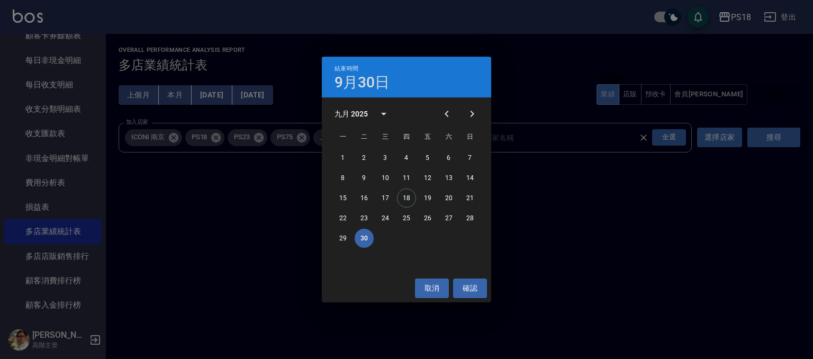
click at [357, 111] on div "九月 2025" at bounding box center [350, 113] width 33 height 11
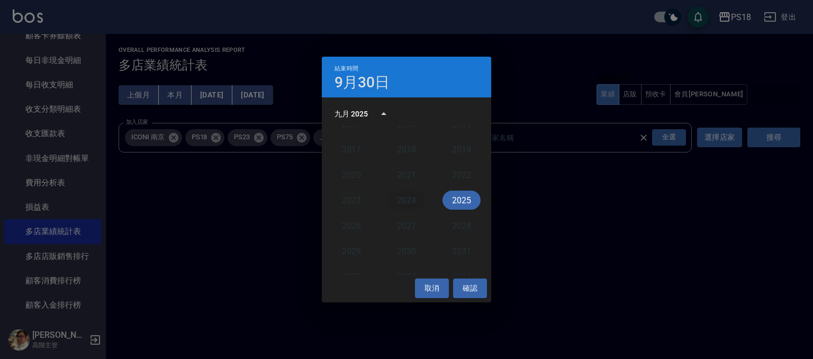
click at [400, 193] on button "2024" at bounding box center [406, 199] width 38 height 19
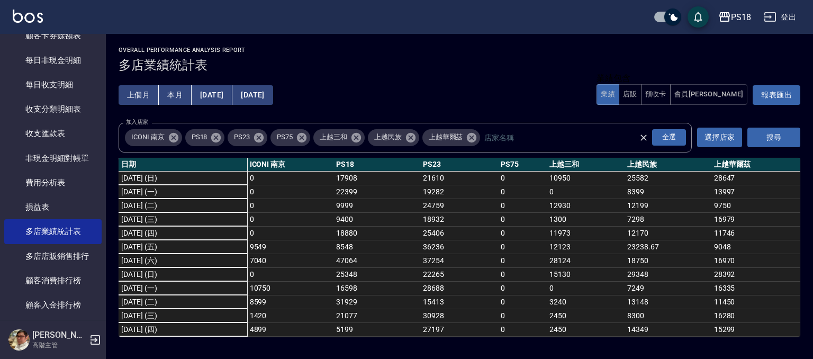
click at [272, 95] on button "[DATE]" at bounding box center [252, 95] width 40 height 20
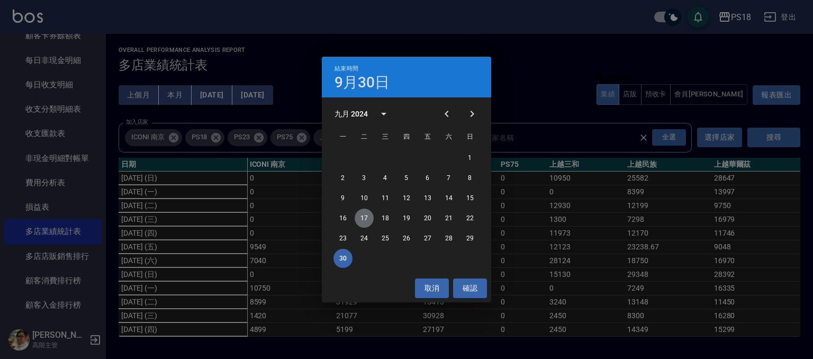
click at [366, 213] on button "17" at bounding box center [364, 217] width 19 height 19
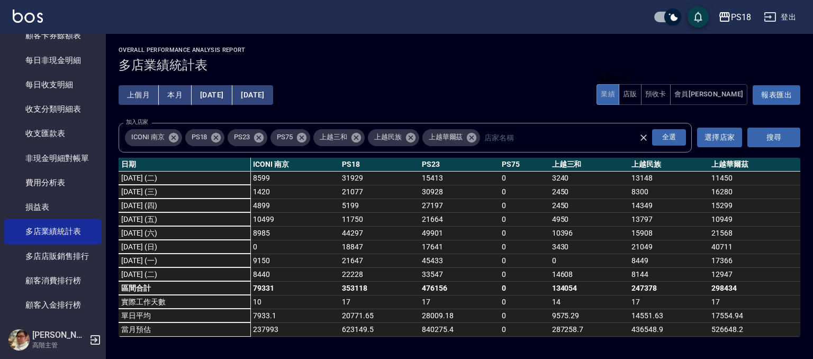
scroll to position [130, 0]
click at [782, 10] on button "登出" at bounding box center [779, 17] width 41 height 20
